Goal: Book appointment/travel/reservation

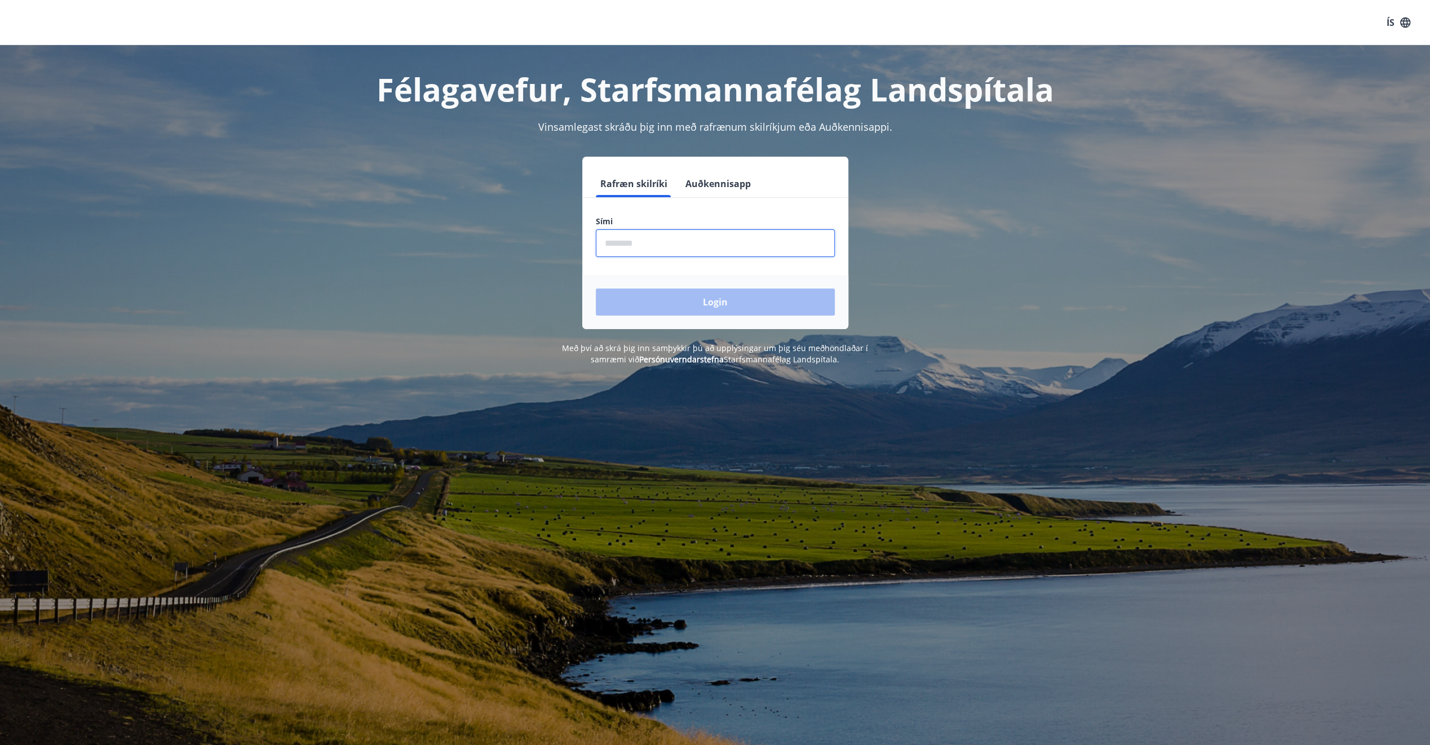
click at [612, 247] on input "phone" at bounding box center [715, 243] width 239 height 28
type input "********"
click at [596, 289] on button "Login" at bounding box center [715, 302] width 239 height 27
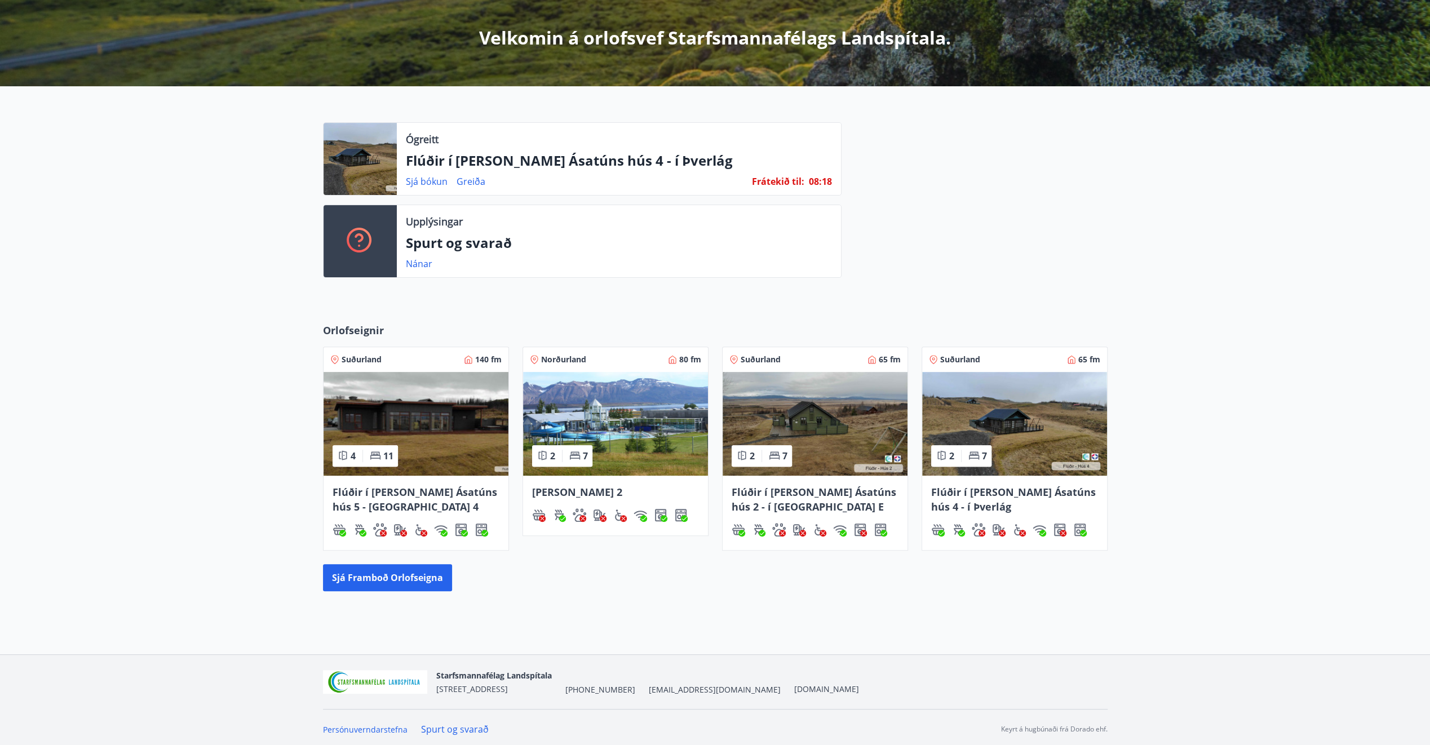
scroll to position [198, 0]
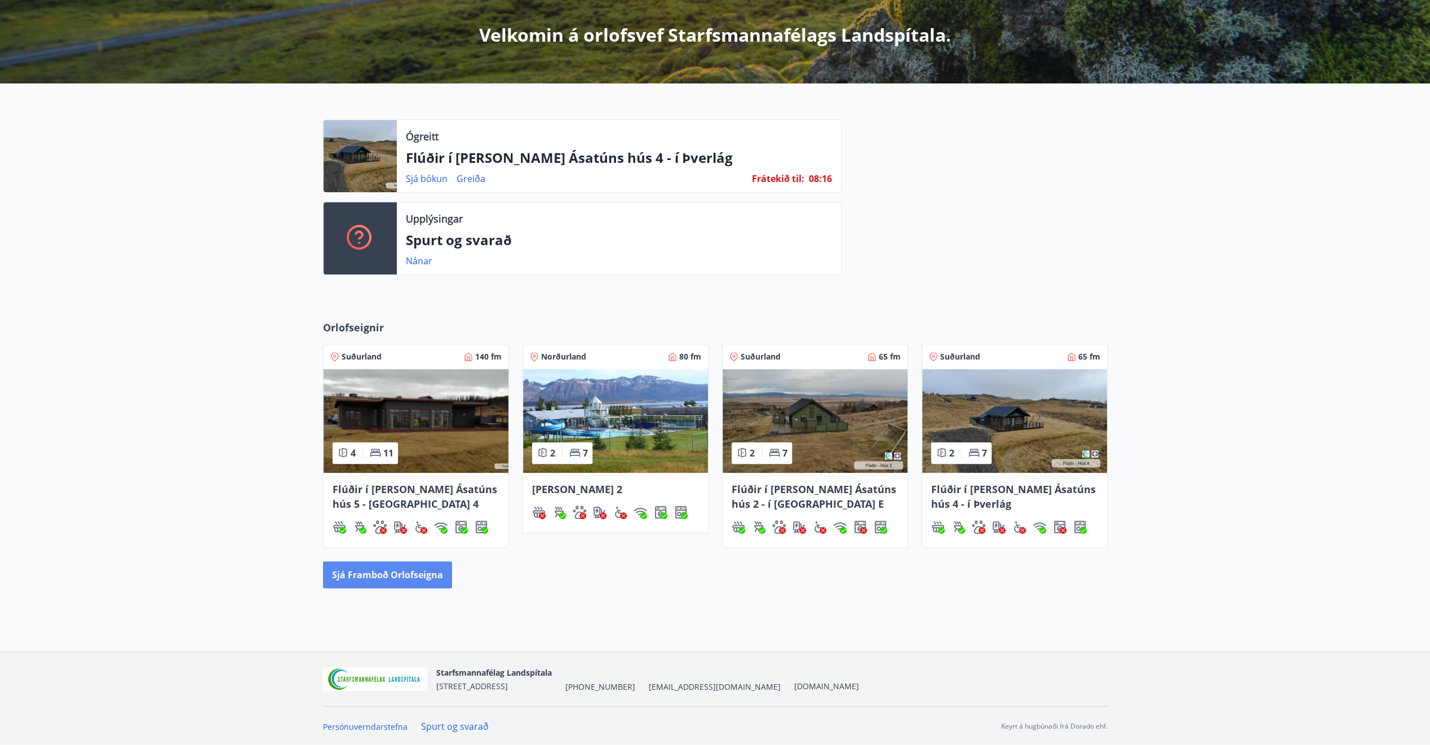
click at [406, 574] on button "Sjá framboð orlofseigna" at bounding box center [387, 575] width 129 height 27
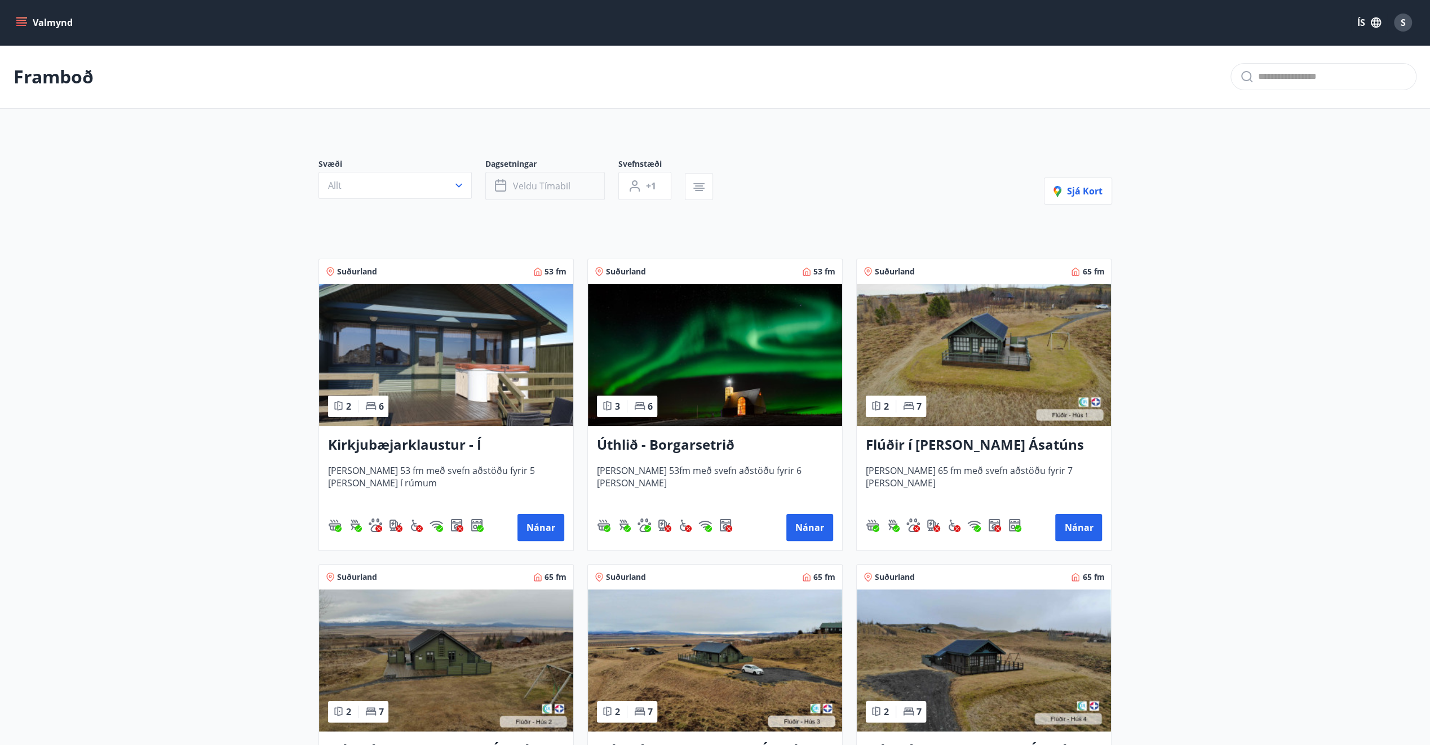
click at [554, 190] on span "Veldu tímabil" at bounding box center [542, 186] width 58 height 12
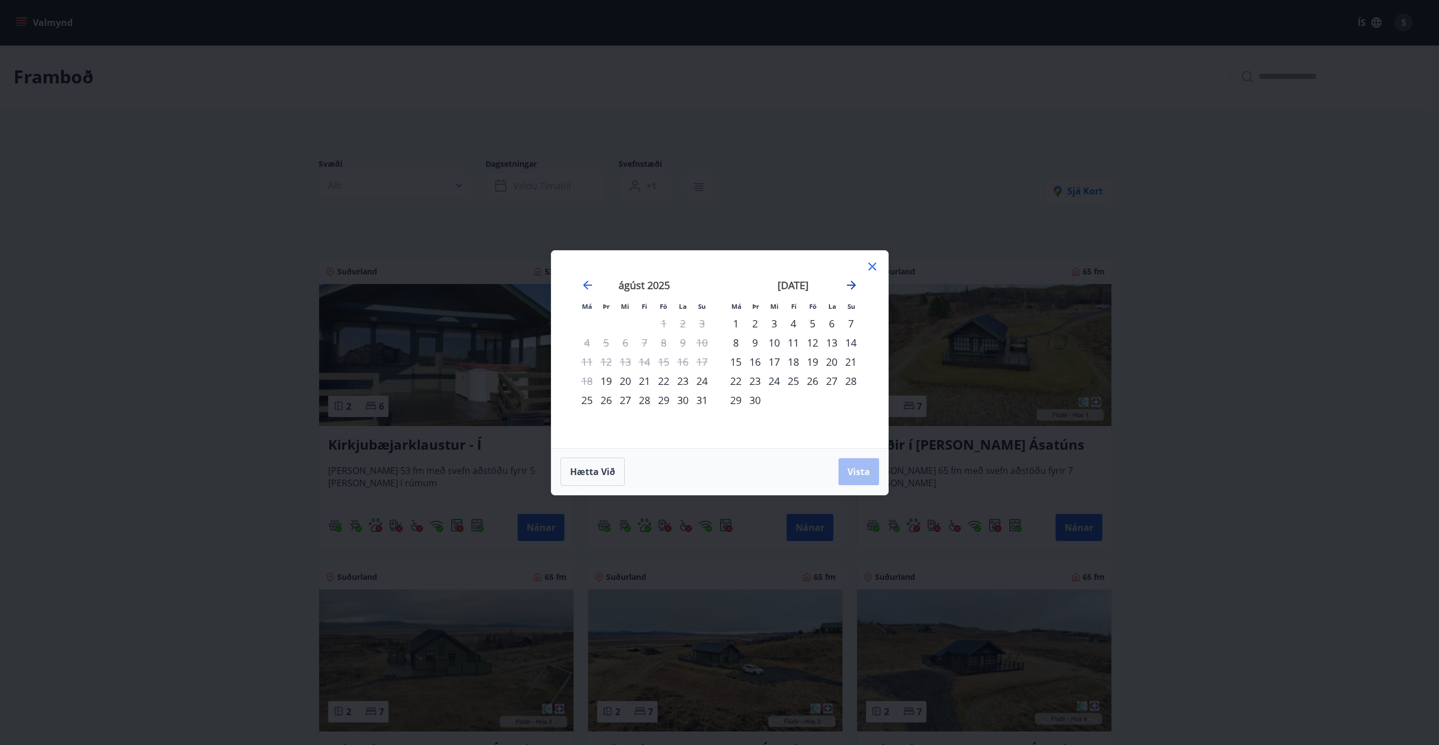
click at [851, 285] on icon "Move forward to switch to the next month." at bounding box center [851, 285] width 9 height 9
click at [829, 360] on div "18" at bounding box center [831, 361] width 19 height 19
click at [806, 384] on div "24" at bounding box center [812, 381] width 19 height 19
click at [811, 380] on div "24" at bounding box center [812, 381] width 19 height 19
click at [757, 398] on div "28" at bounding box center [754, 400] width 19 height 19
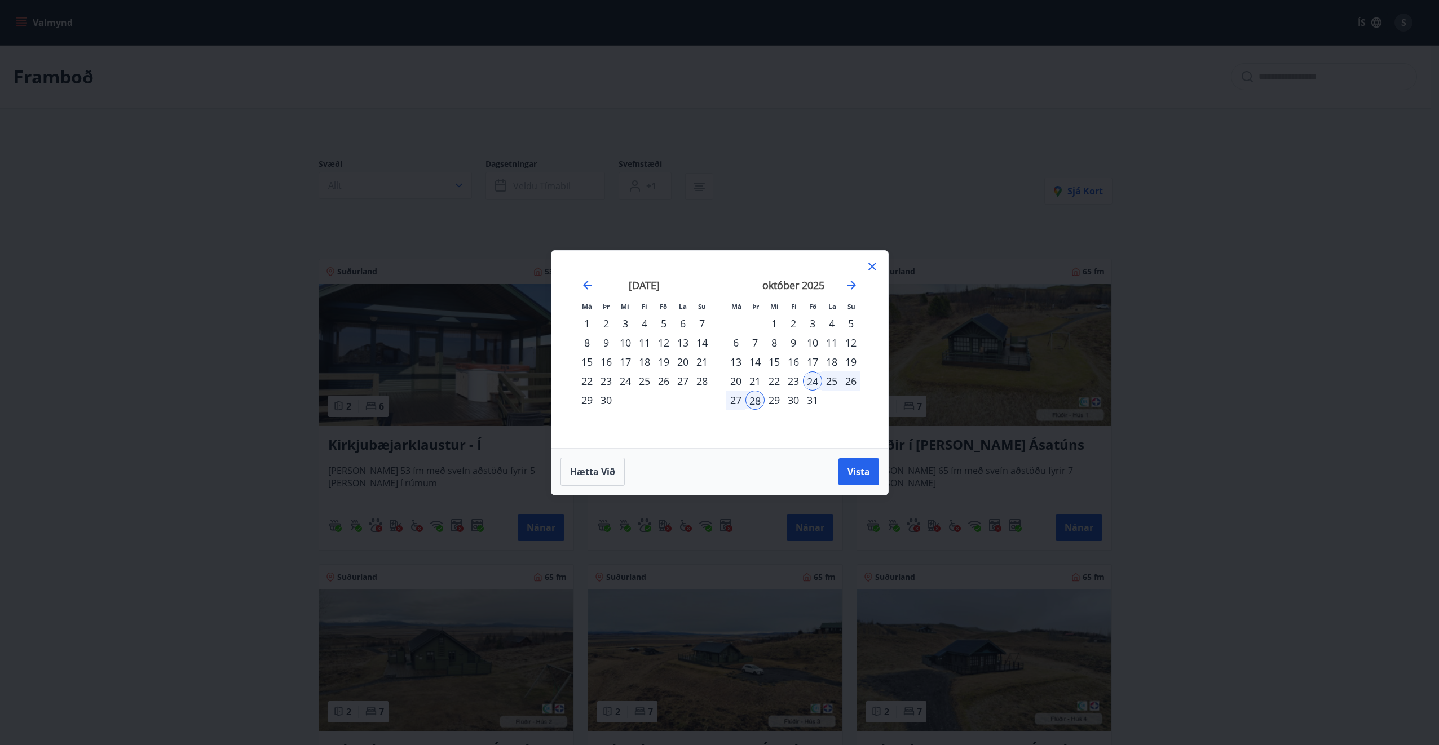
click at [794, 383] on div "23" at bounding box center [793, 381] width 19 height 19
click at [863, 472] on span "Vista" at bounding box center [858, 472] width 23 height 12
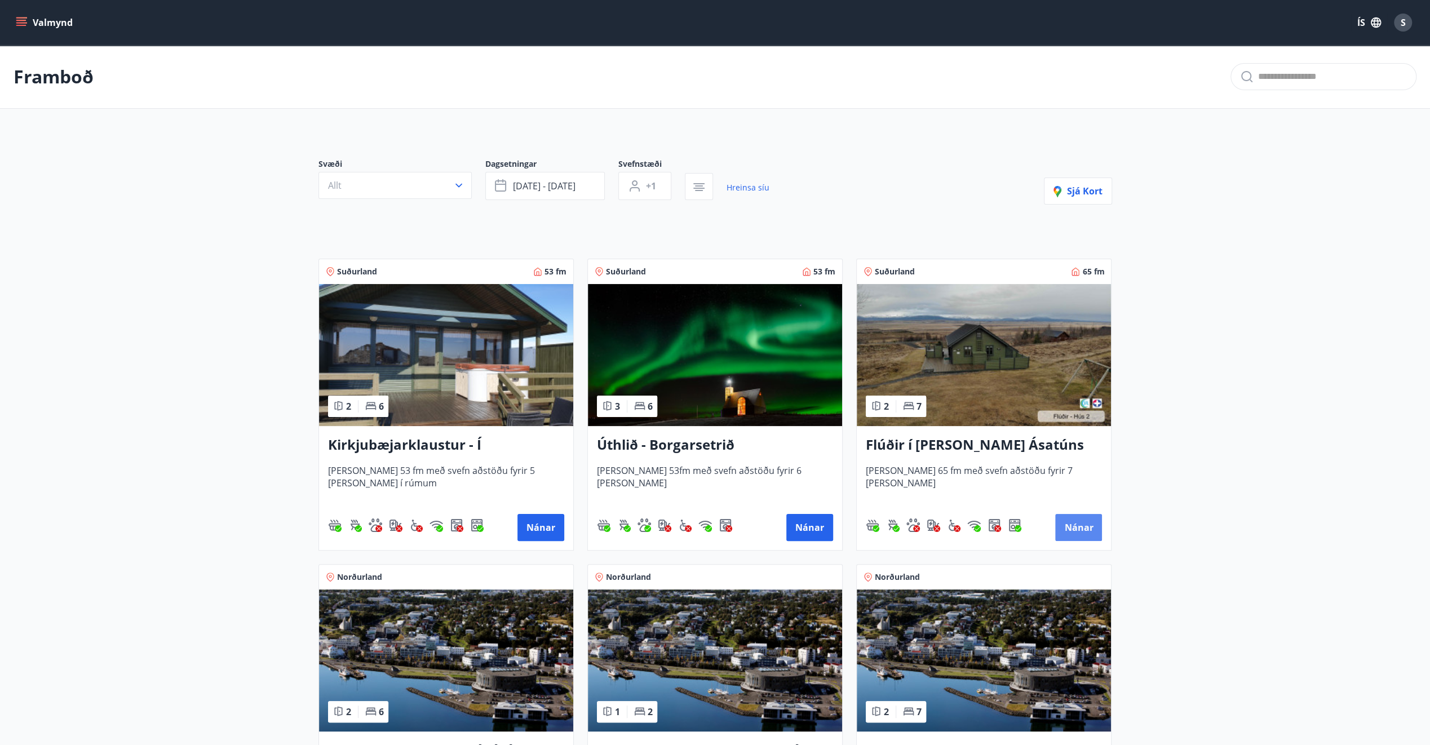
click at [1068, 534] on button "Nánar" at bounding box center [1078, 527] width 47 height 27
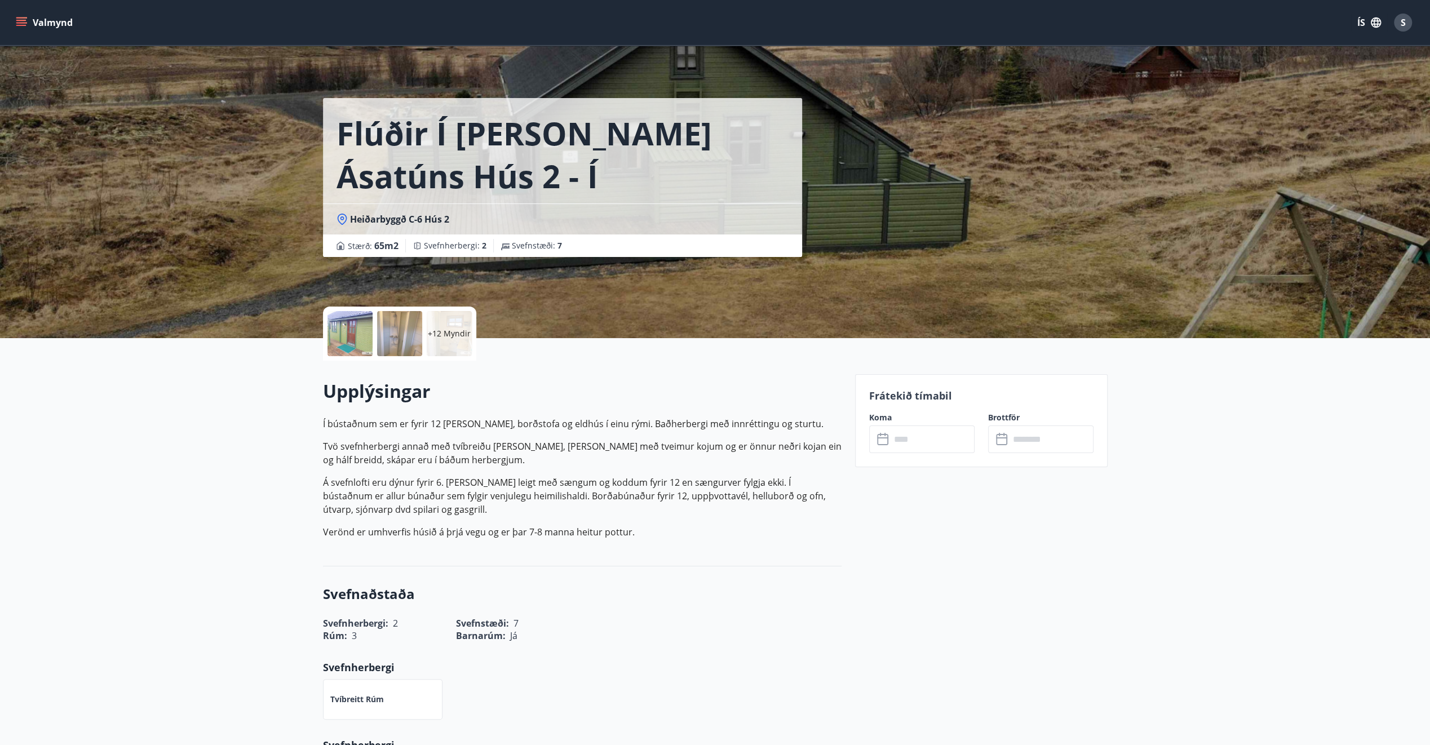
click at [351, 339] on div at bounding box center [350, 333] width 45 height 45
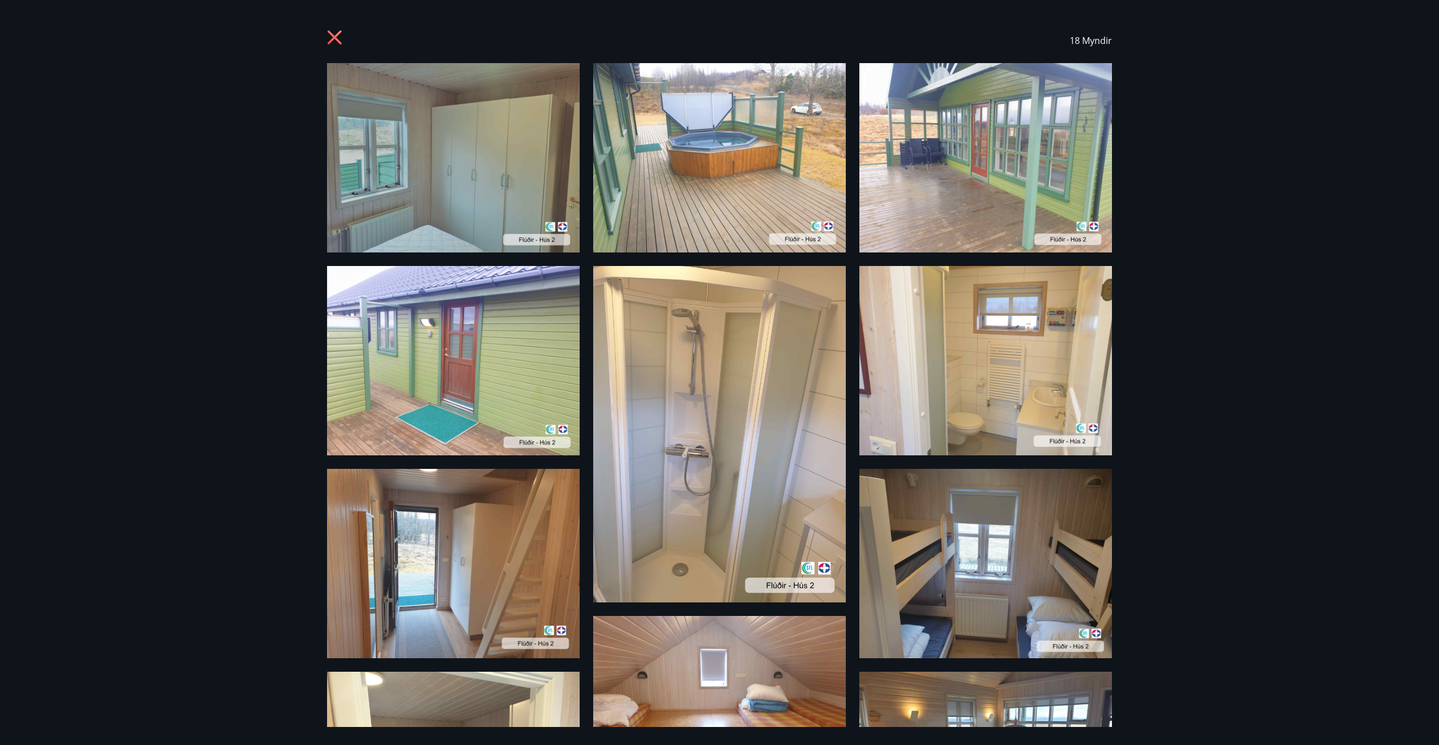
click at [333, 42] on icon at bounding box center [336, 39] width 18 height 18
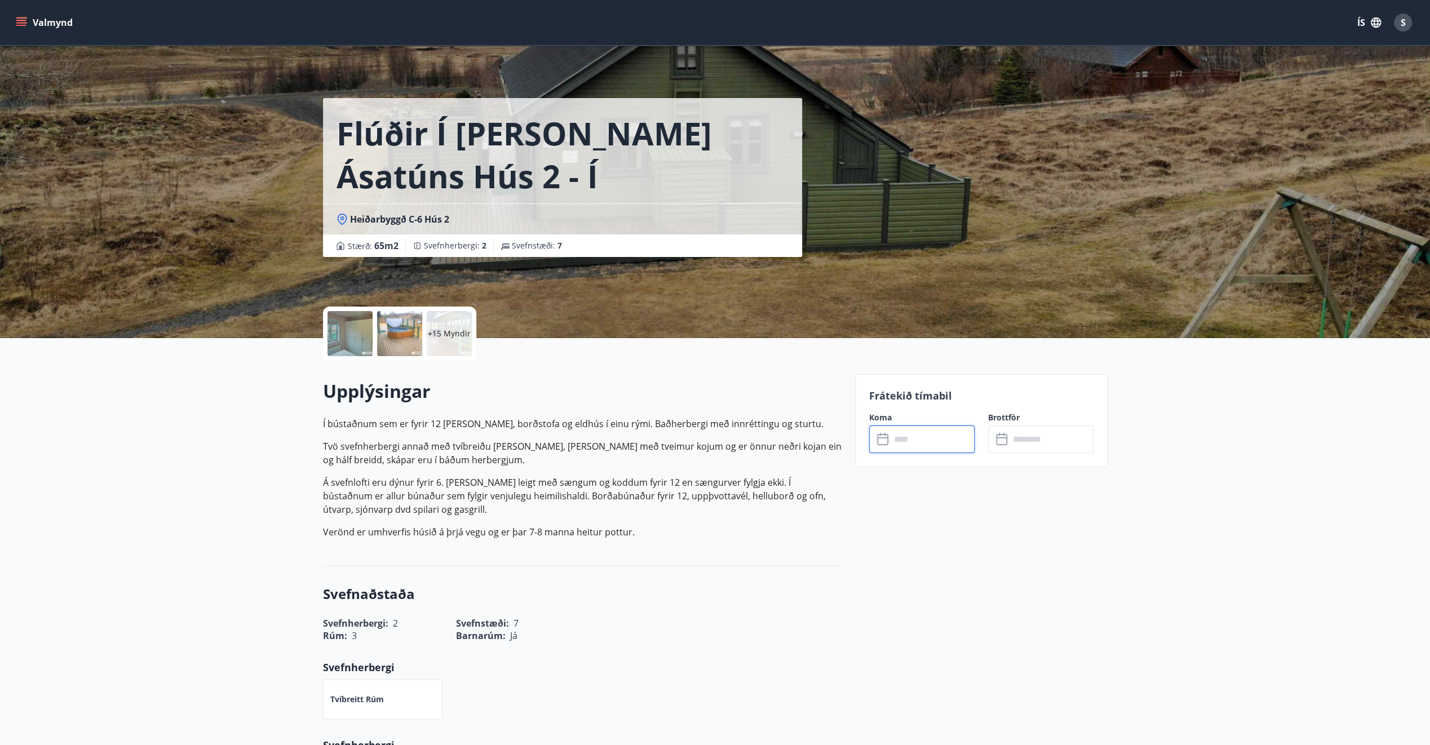
click at [919, 442] on input "text" at bounding box center [933, 440] width 84 height 28
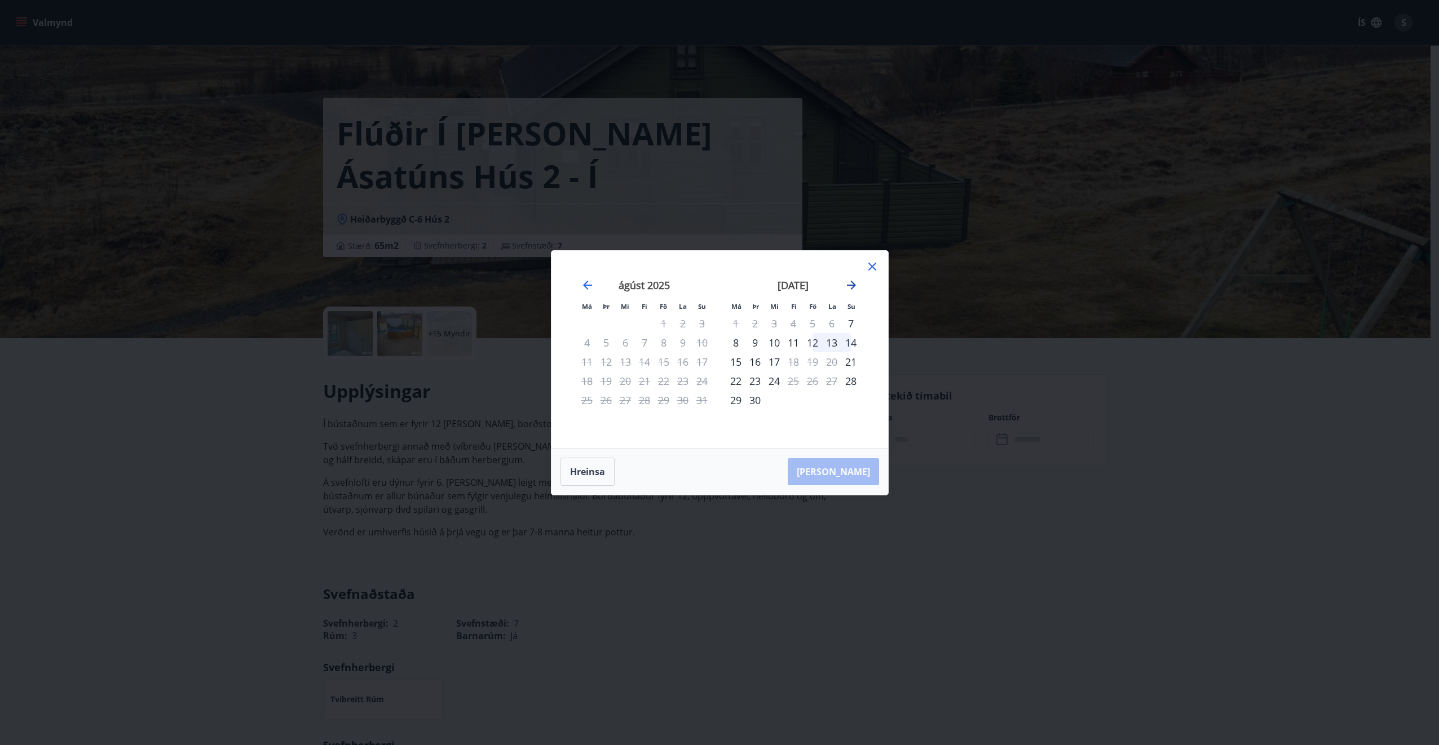
click at [848, 289] on icon "Move forward to switch to the next month." at bounding box center [852, 286] width 14 height 14
click at [794, 380] on div "23" at bounding box center [793, 381] width 19 height 19
click at [753, 400] on div "28" at bounding box center [754, 400] width 19 height 19
click at [872, 267] on icon at bounding box center [872, 267] width 14 height 14
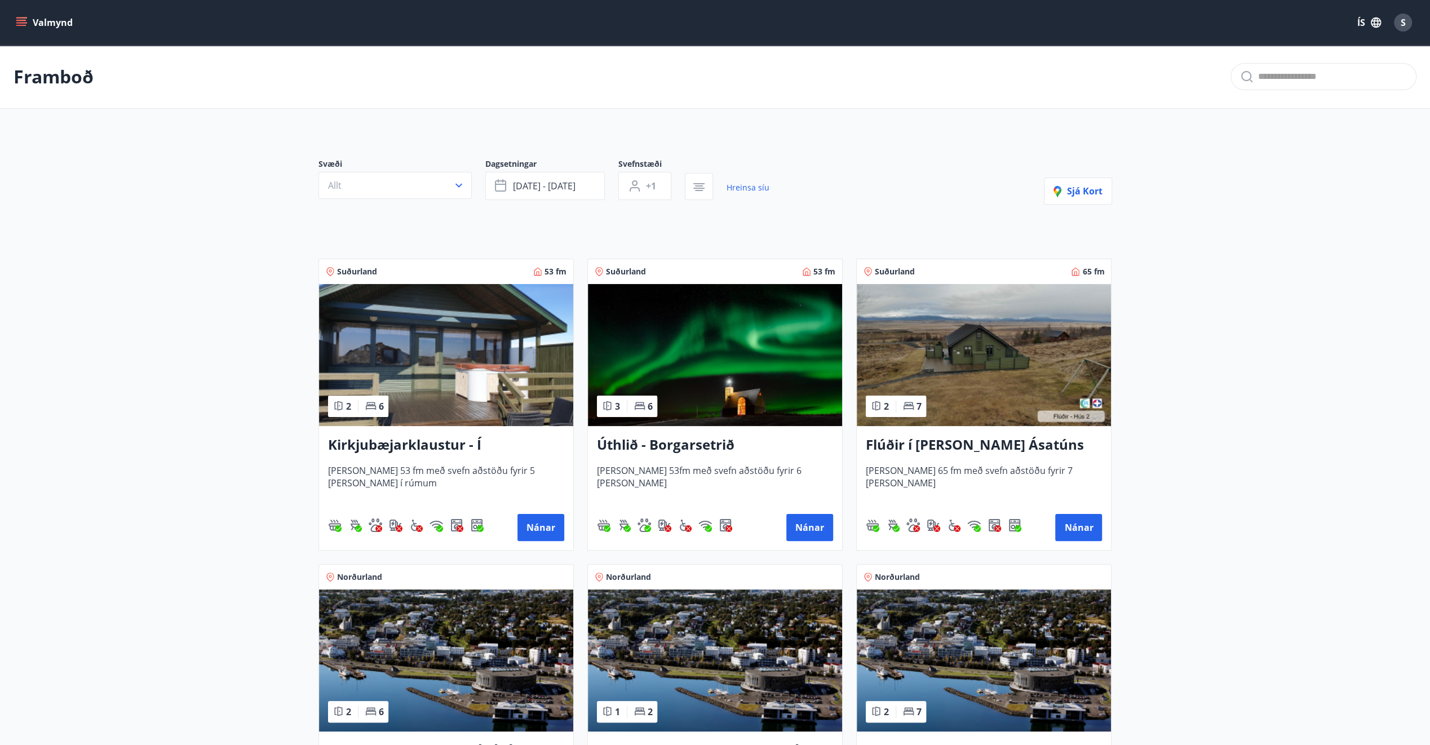
click at [26, 21] on icon "menu" at bounding box center [21, 22] width 11 height 11
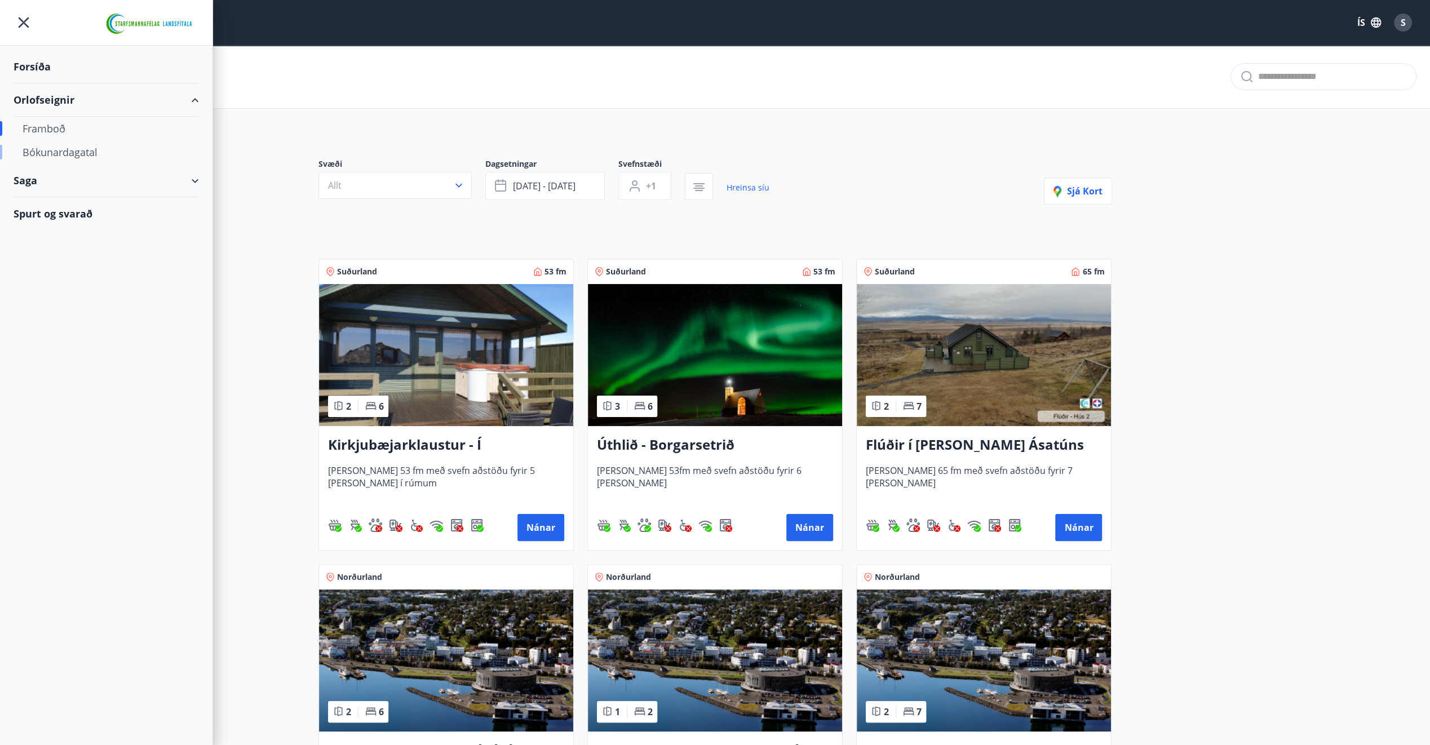
click at [63, 156] on div "Bókunardagatal" at bounding box center [106, 152] width 167 height 24
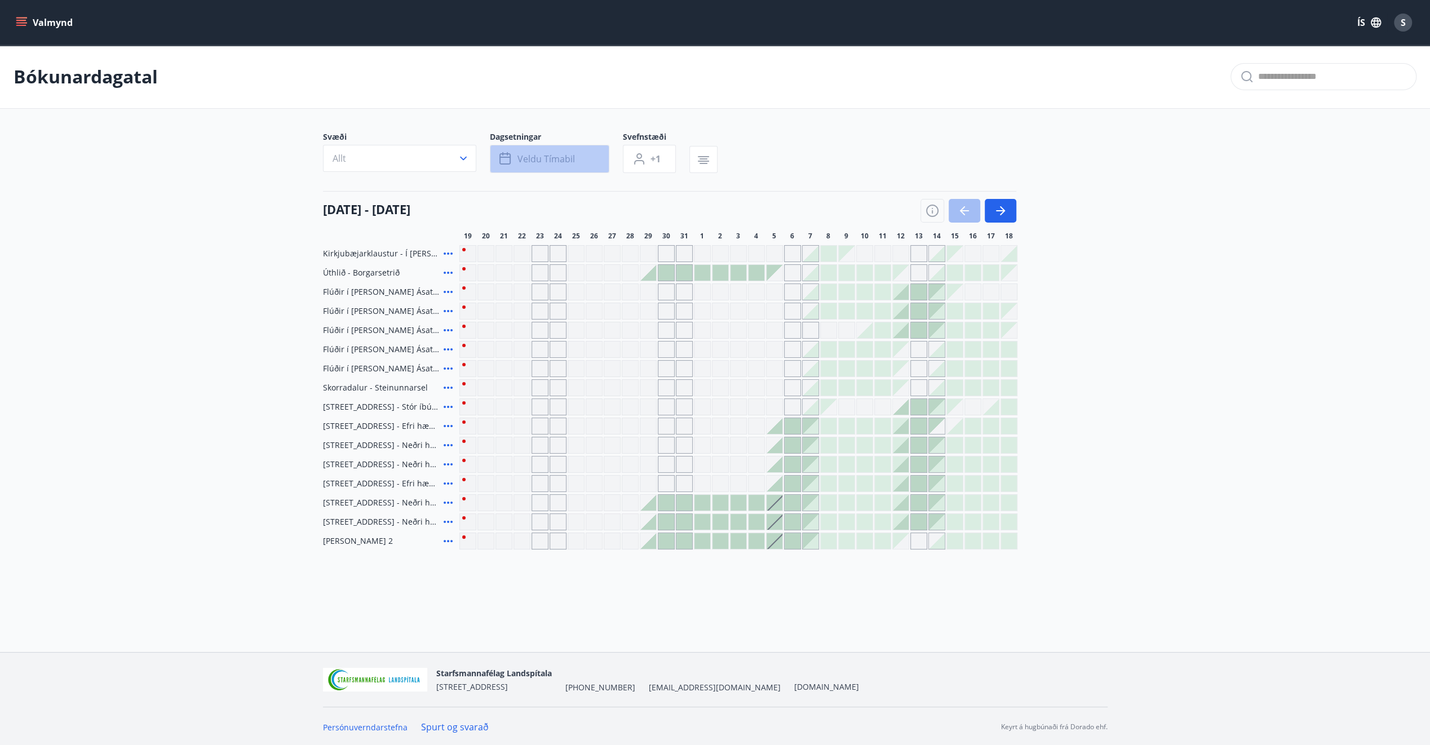
click at [581, 159] on button "Veldu tímabil" at bounding box center [550, 159] width 120 height 28
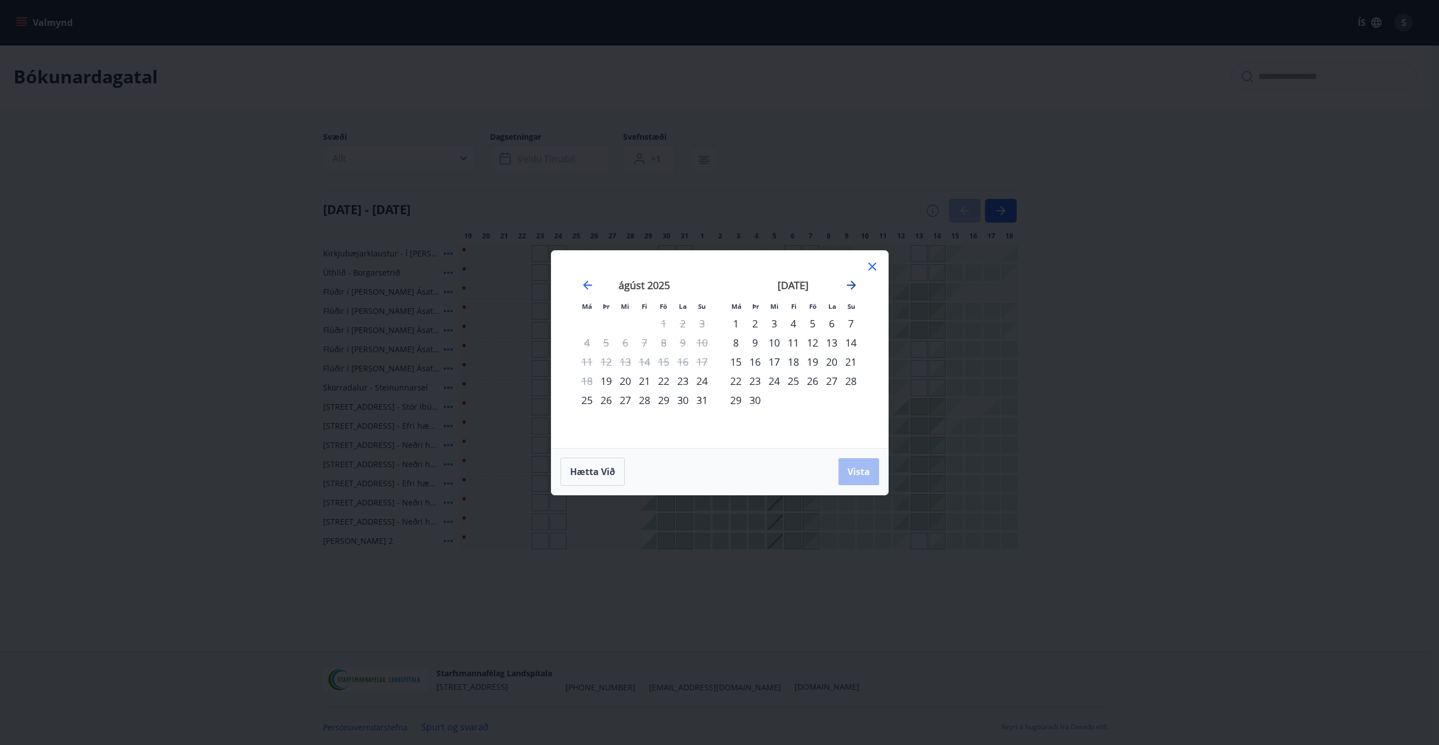
click at [854, 284] on icon "Move forward to switch to the next month." at bounding box center [851, 285] width 9 height 9
click at [854, 284] on icon "Move forward to switch to the next month." at bounding box center [852, 286] width 14 height 14
click at [683, 361] on div "18" at bounding box center [682, 361] width 19 height 19
click at [640, 381] on div "23" at bounding box center [644, 381] width 19 height 19
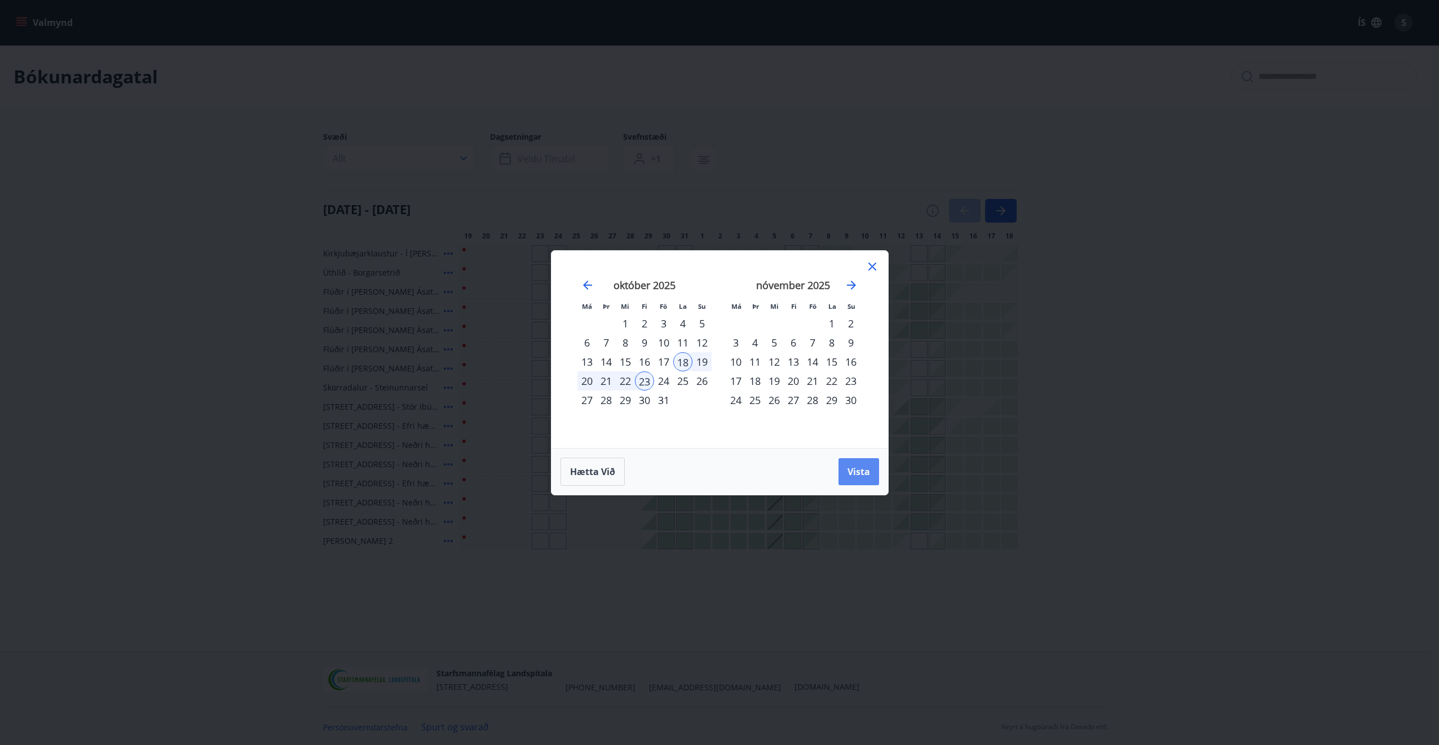
drag, startPoint x: 855, startPoint y: 471, endPoint x: 460, endPoint y: 435, distance: 396.3
click at [855, 471] on span "Vista" at bounding box center [858, 472] width 23 height 12
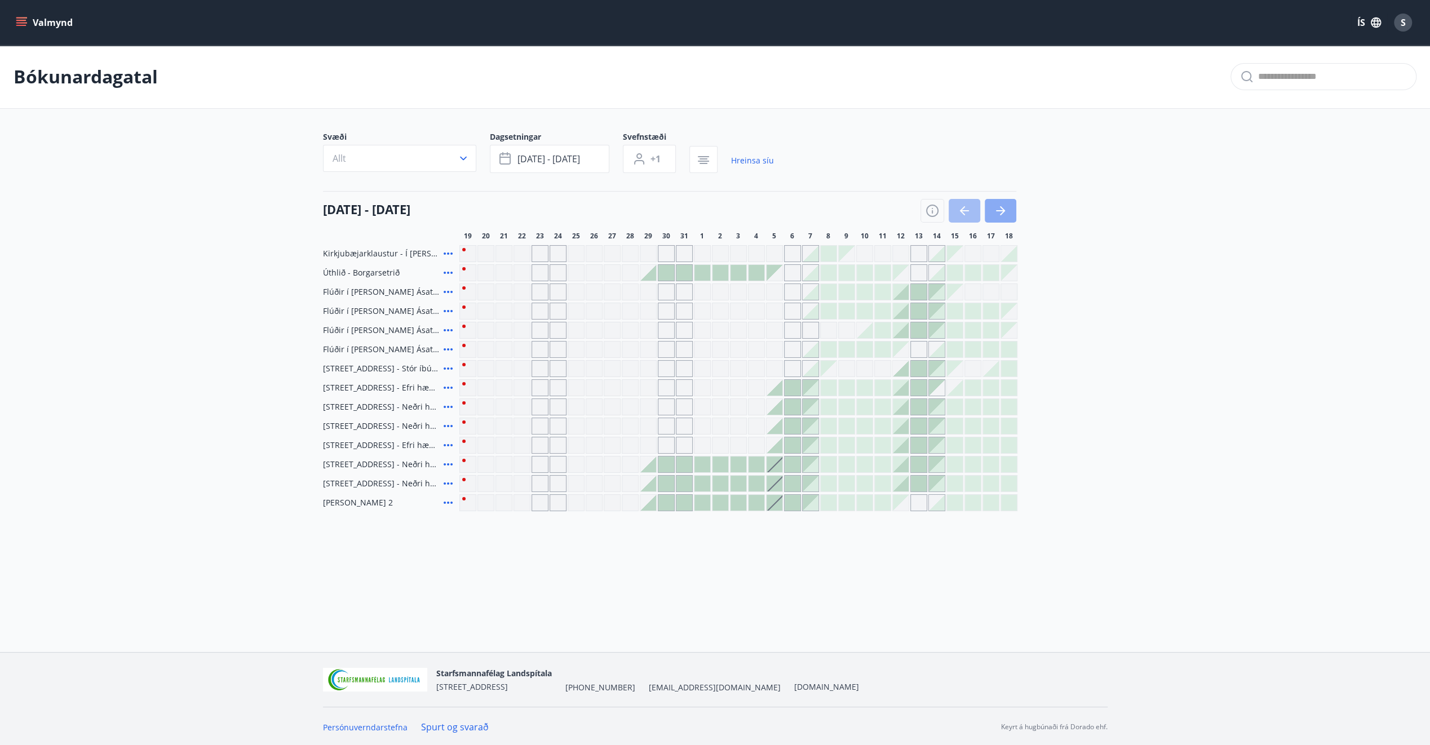
click at [1004, 209] on icon "button" at bounding box center [1002, 210] width 5 height 9
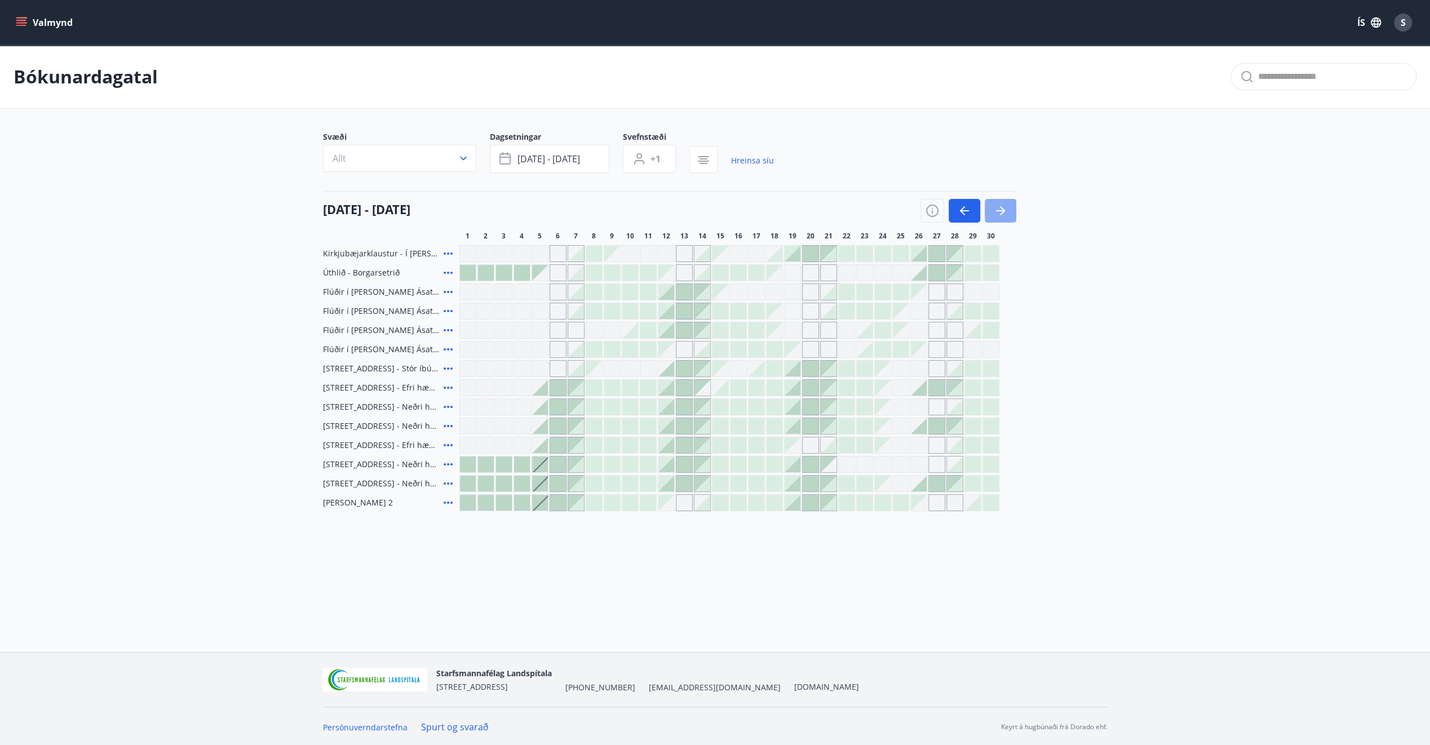
click at [1009, 212] on button "button" at bounding box center [1001, 211] width 32 height 24
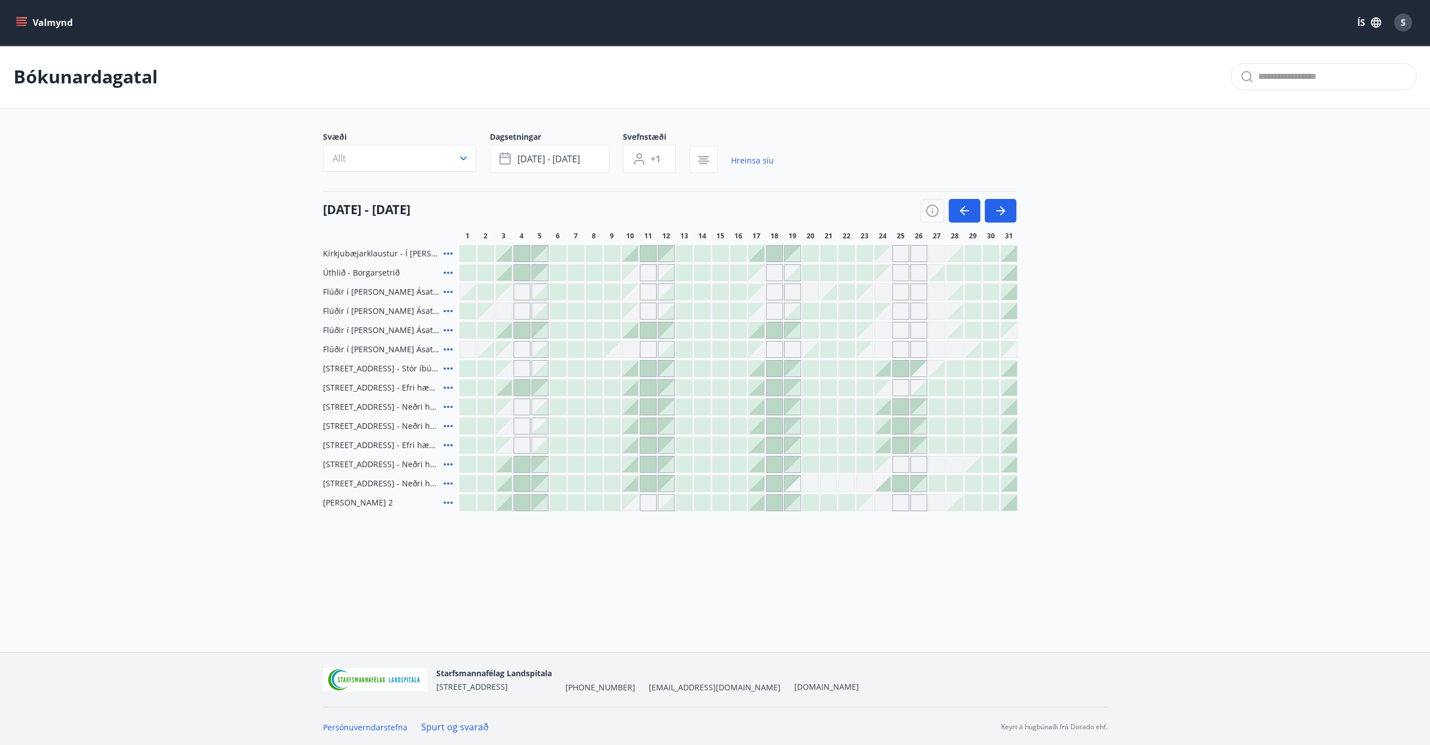
click at [754, 329] on div at bounding box center [757, 330] width 16 height 16
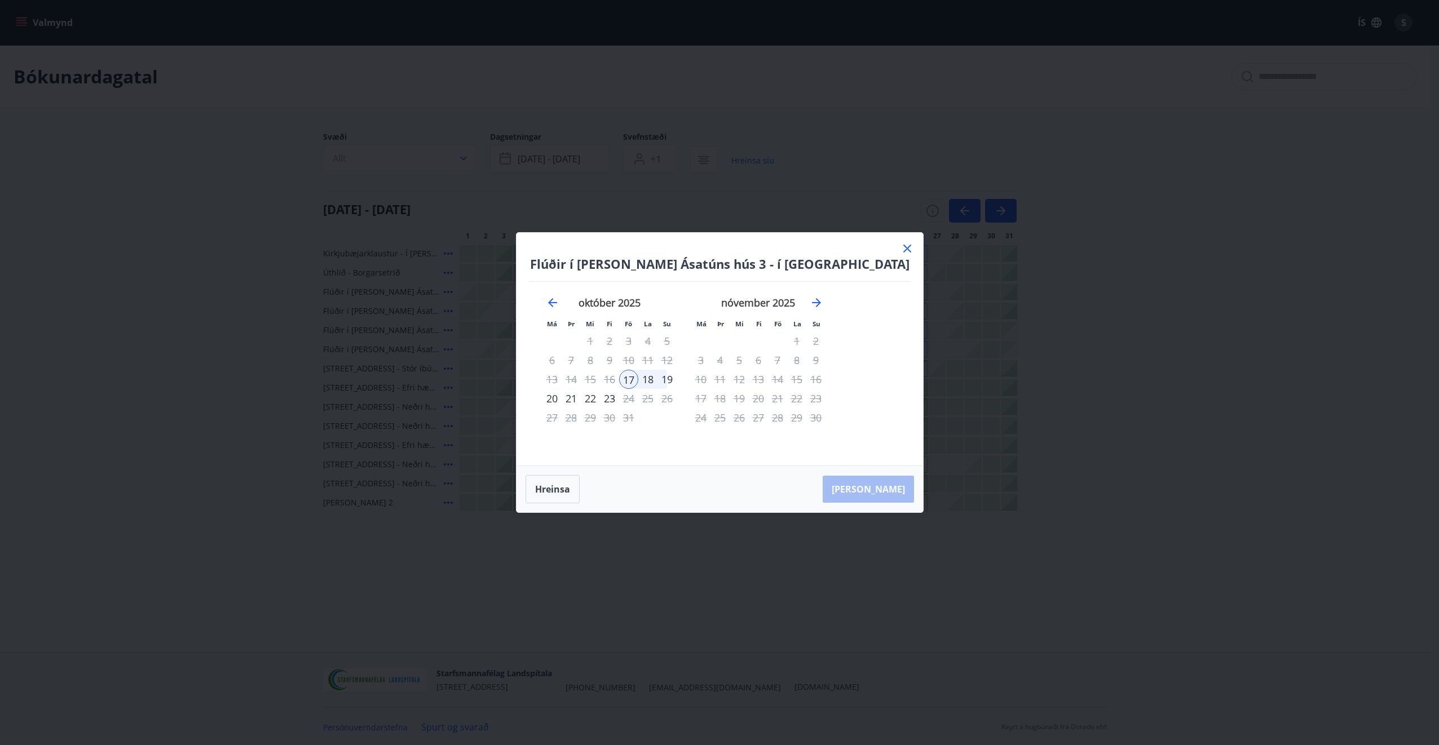
click at [903, 250] on icon at bounding box center [907, 249] width 8 height 8
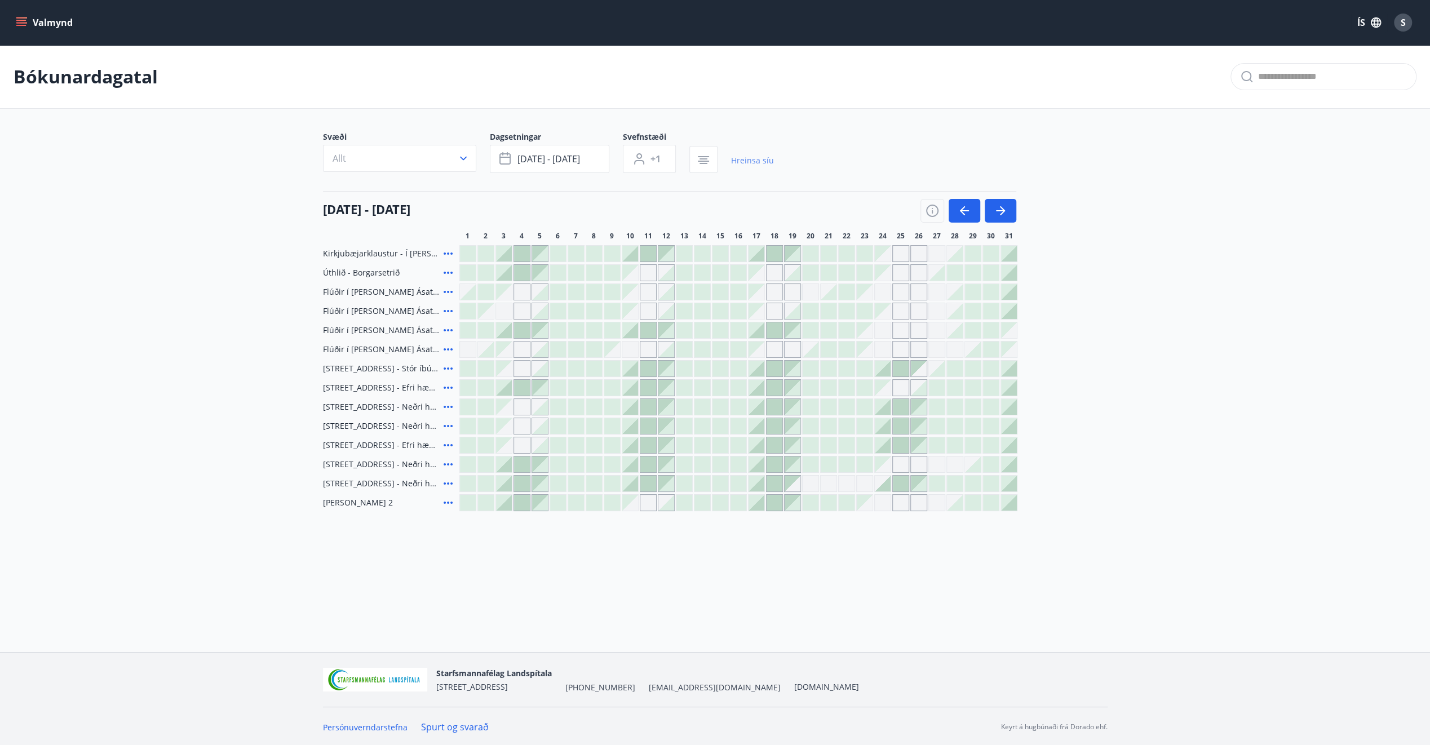
click at [754, 162] on link "Hreinsa síu" at bounding box center [752, 160] width 43 height 25
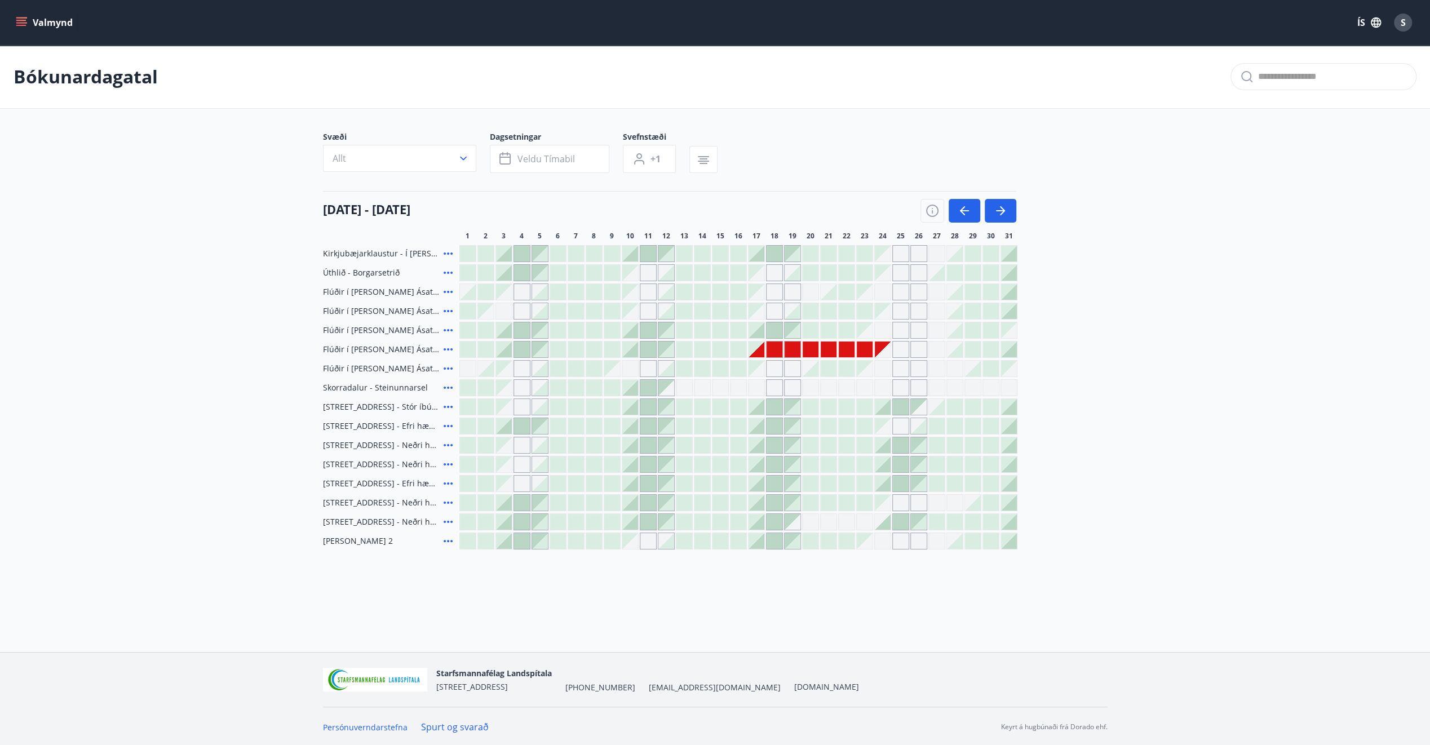
click at [463, 162] on icon "button" at bounding box center [463, 158] width 11 height 11
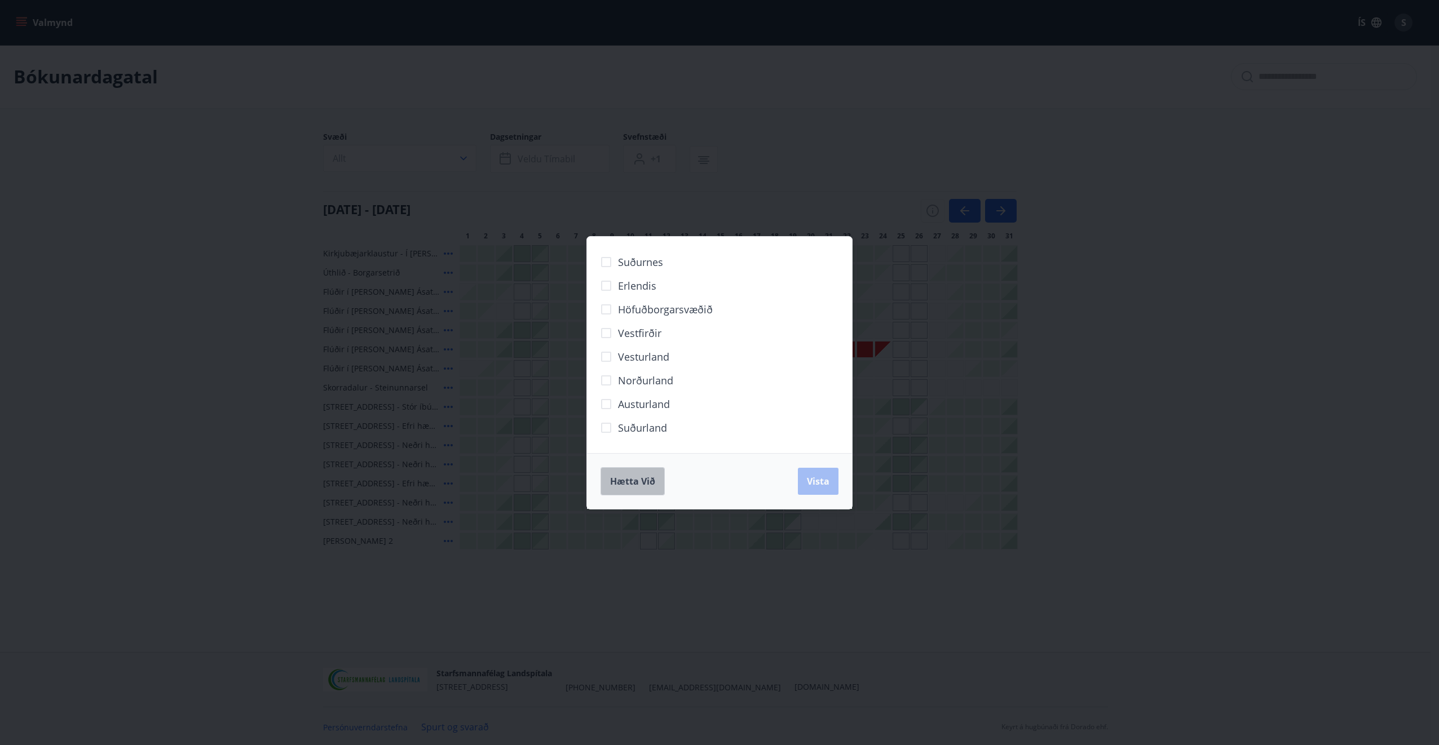
click at [641, 475] on span "Hætta við" at bounding box center [632, 481] width 45 height 12
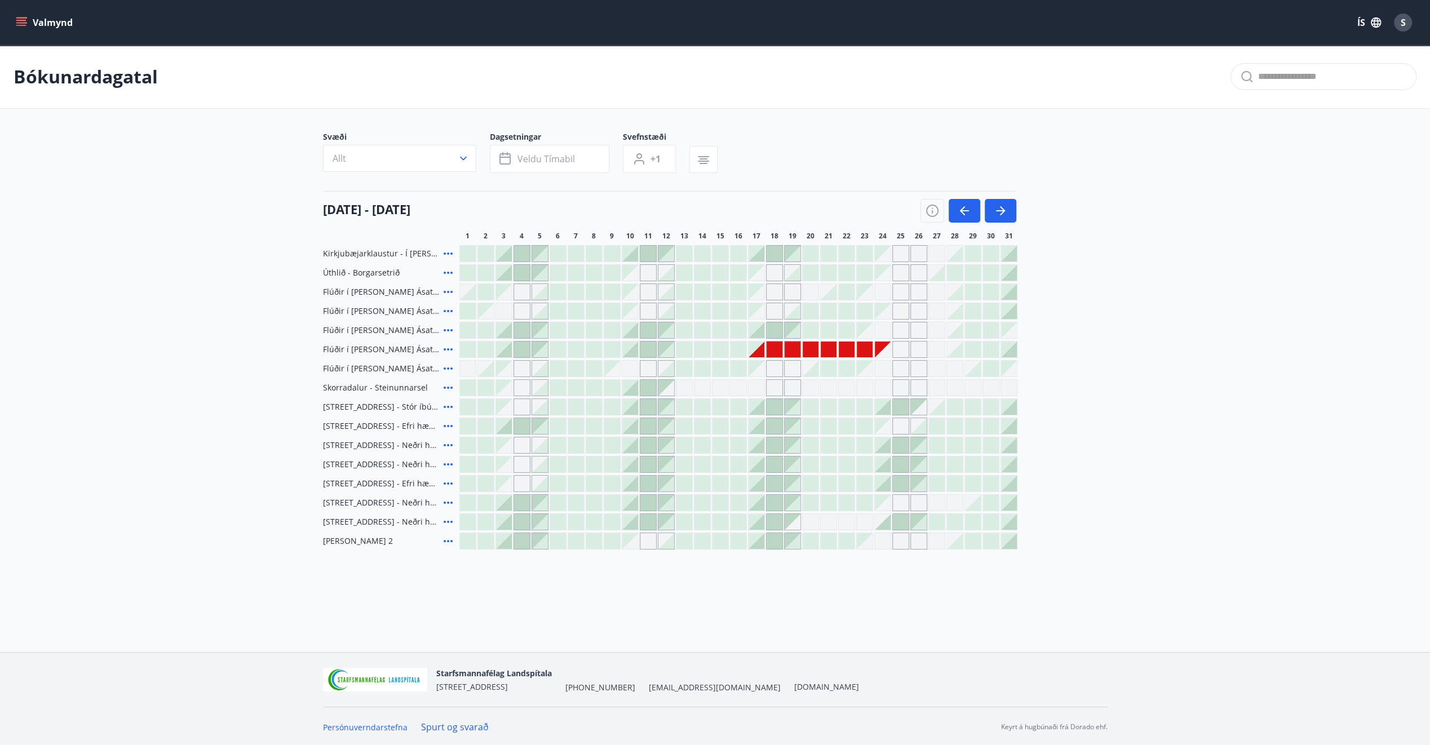
click at [17, 24] on icon "menu" at bounding box center [21, 22] width 11 height 11
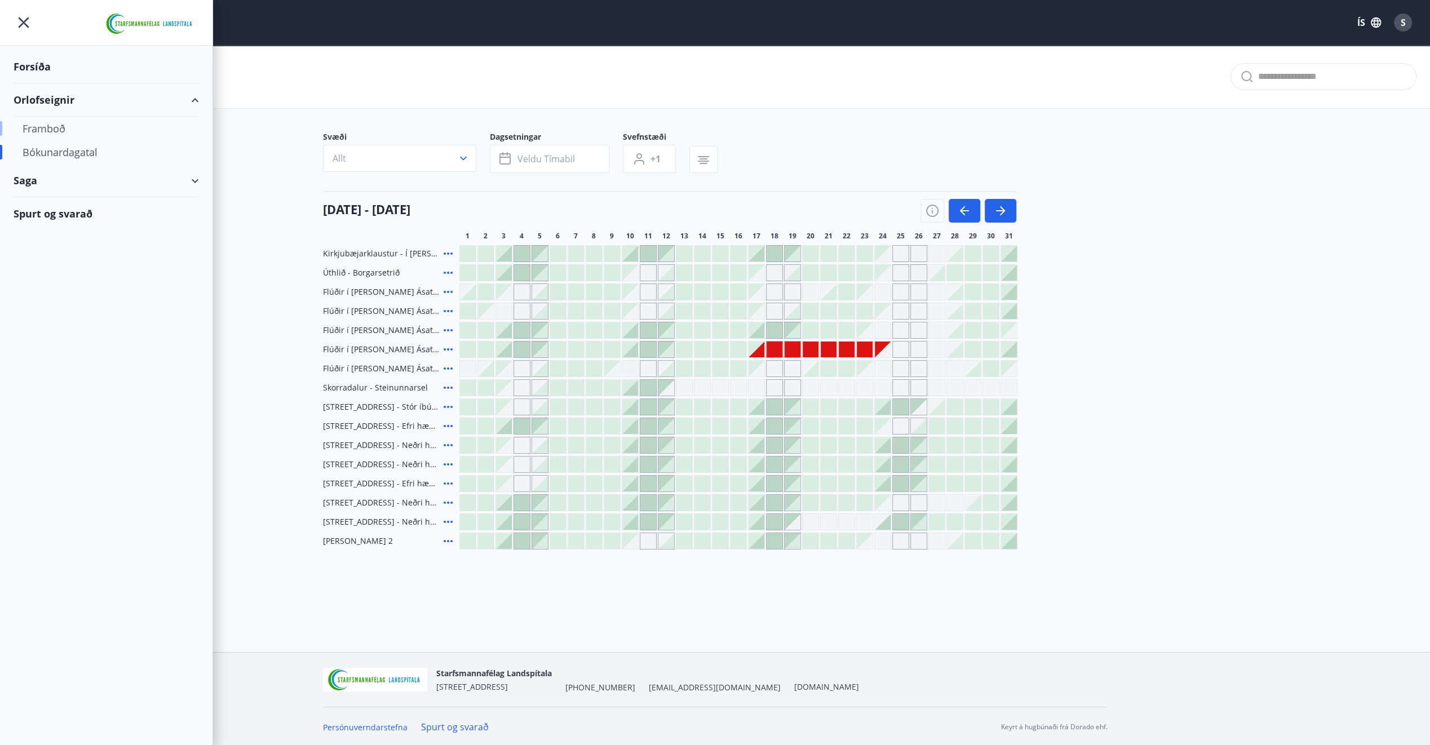
click at [46, 130] on div "Framboð" at bounding box center [106, 129] width 167 height 24
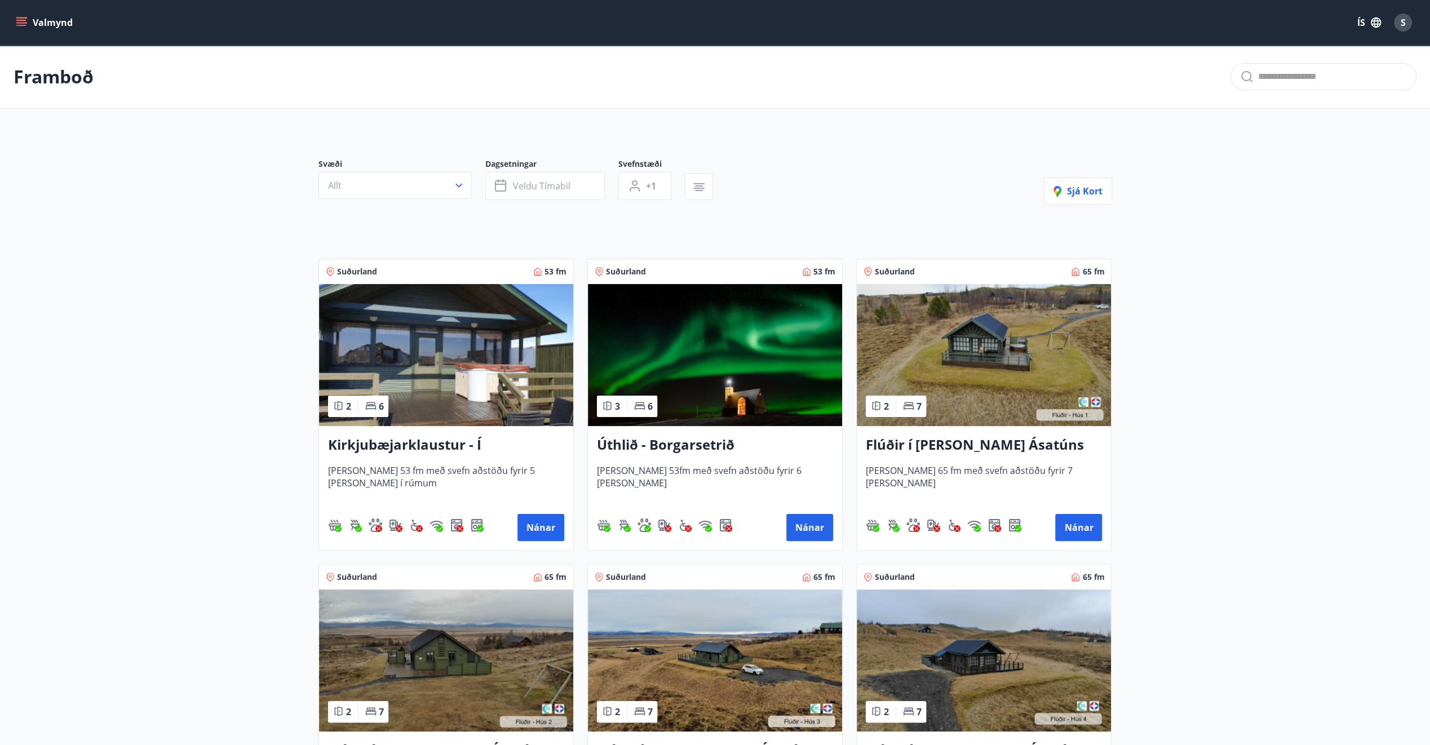
click at [1405, 22] on span "S" at bounding box center [1403, 22] width 5 height 12
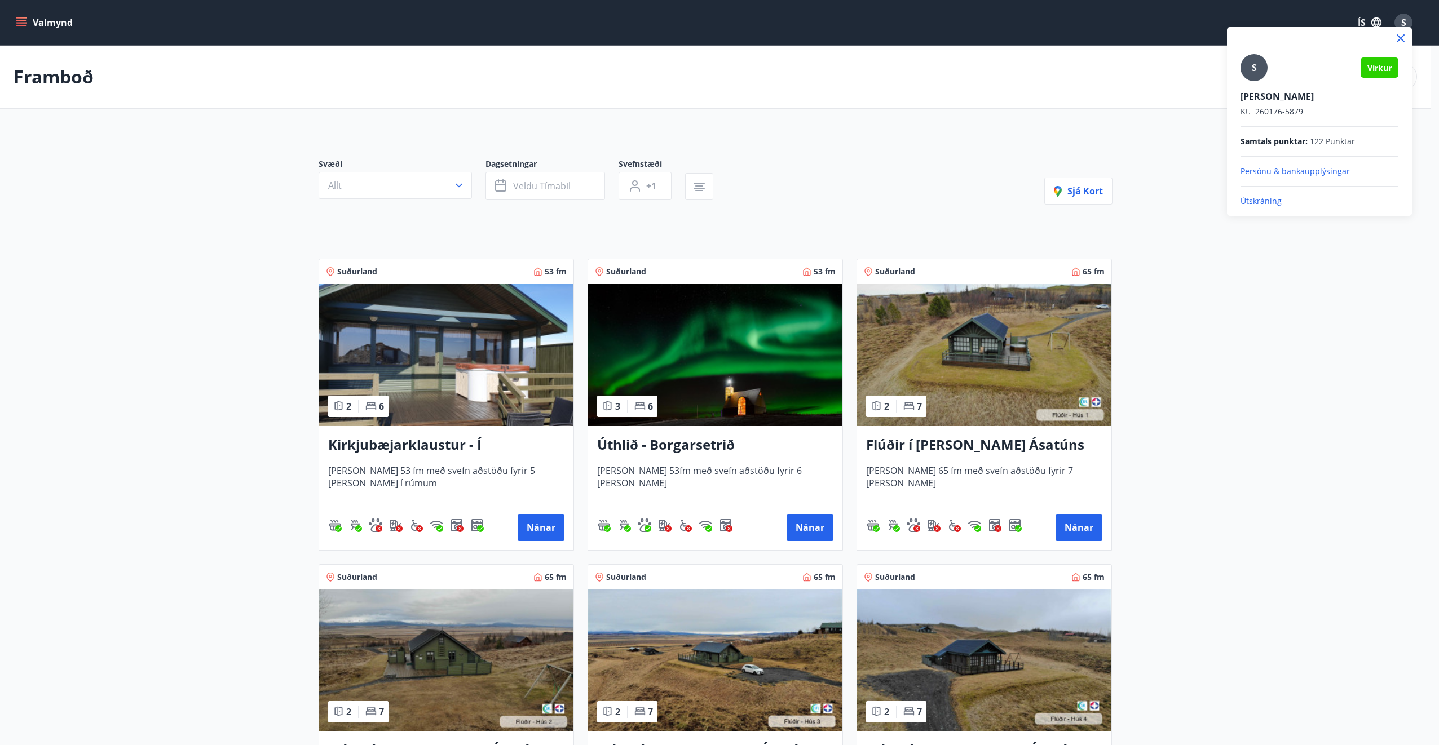
click at [1268, 201] on p "Útskráning" at bounding box center [1319, 201] width 158 height 11
